Goal: Information Seeking & Learning: Learn about a topic

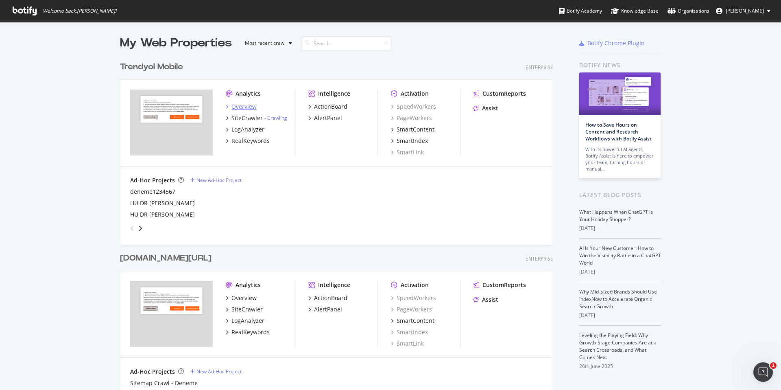
click at [245, 108] on div "Overview" at bounding box center [243, 106] width 25 height 8
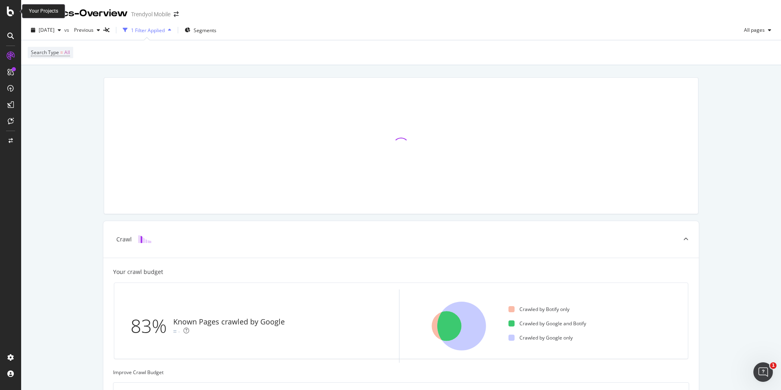
click at [6, 7] on div at bounding box center [11, 12] width 20 height 10
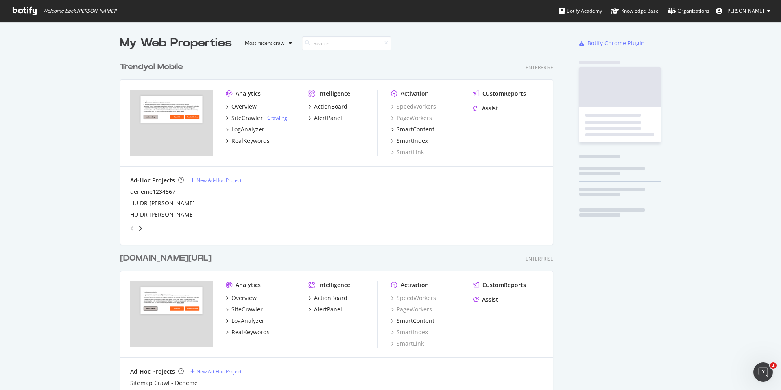
scroll to position [390, 781]
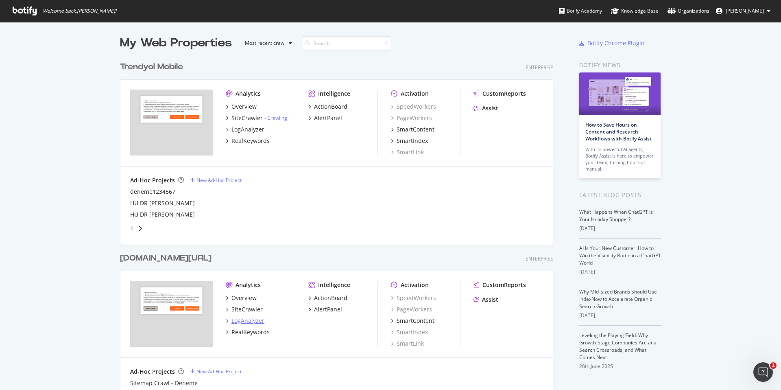
click at [260, 321] on div "LogAnalyzer" at bounding box center [247, 320] width 33 height 8
